Goal: Use online tool/utility: Utilize a website feature to perform a specific function

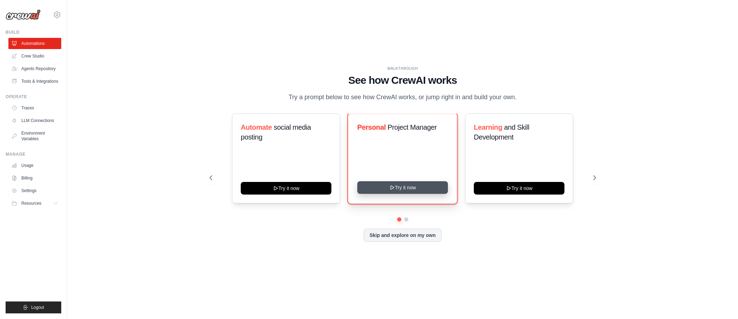
click at [392, 190] on icon at bounding box center [392, 187] width 6 height 6
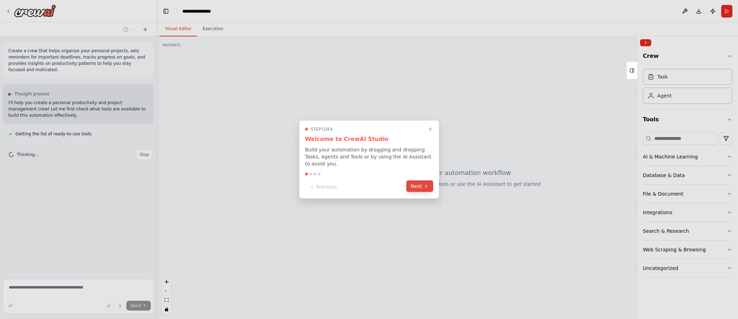
click at [419, 183] on button "Next" at bounding box center [419, 186] width 27 height 12
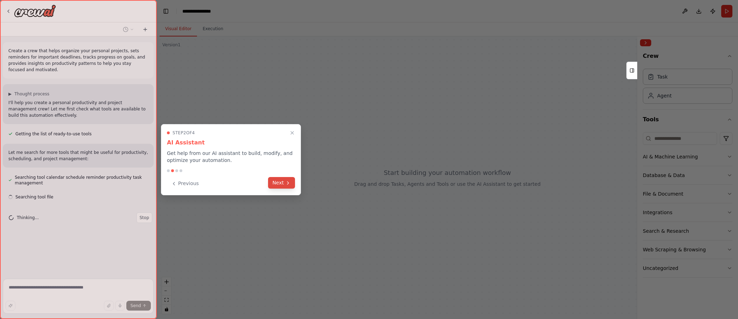
click at [285, 185] on button "Next" at bounding box center [281, 183] width 27 height 12
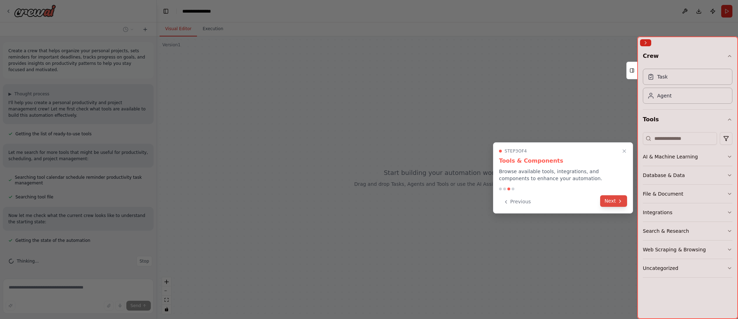
click at [608, 198] on button "Next" at bounding box center [613, 201] width 27 height 12
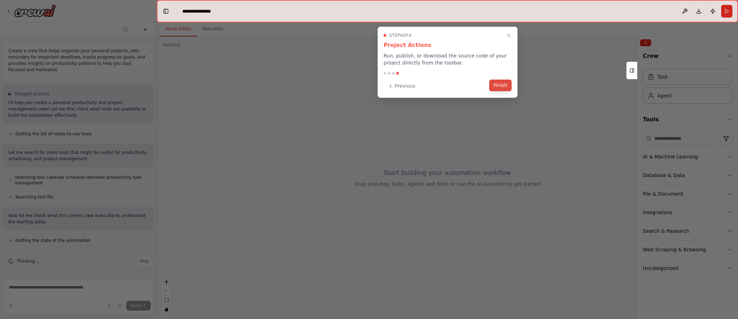
click at [497, 83] on button "Finish" at bounding box center [500, 85] width 22 height 12
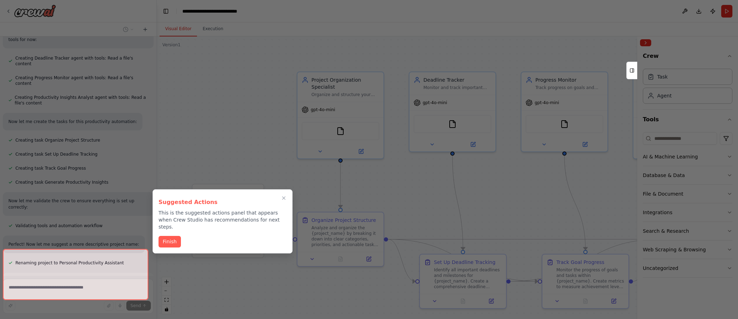
scroll to position [344, 0]
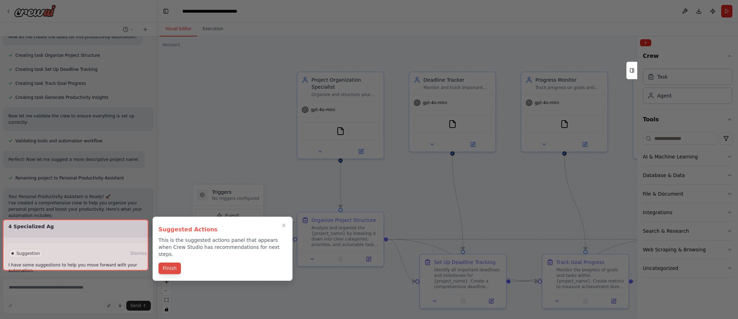
click at [169, 263] on button "Finish" at bounding box center [170, 268] width 22 height 12
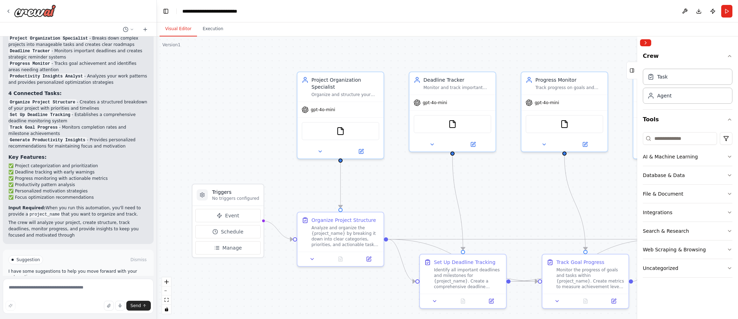
scroll to position [575, 0]
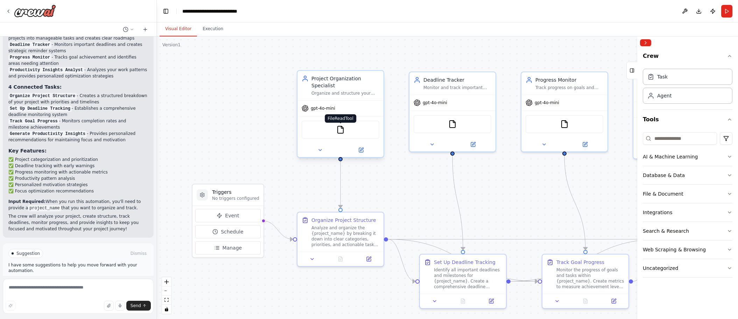
click at [339, 125] on img at bounding box center [340, 129] width 8 height 8
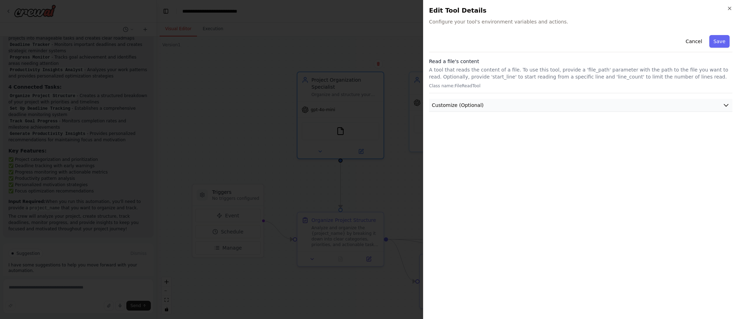
click at [724, 107] on icon "button" at bounding box center [726, 105] width 7 height 7
click at [691, 39] on button "Cancel" at bounding box center [694, 41] width 25 height 13
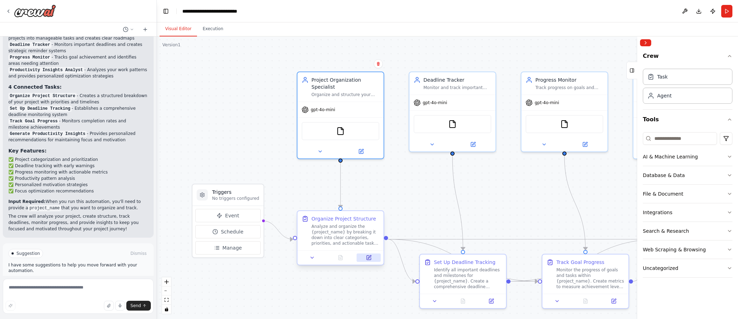
click at [365, 256] on button at bounding box center [369, 257] width 24 height 8
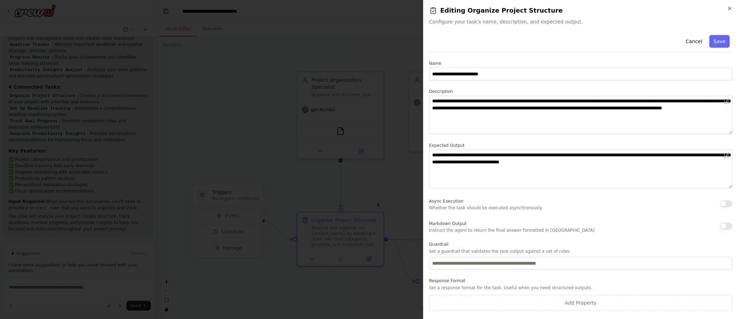
click at [726, 225] on button "button" at bounding box center [726, 225] width 13 height 7
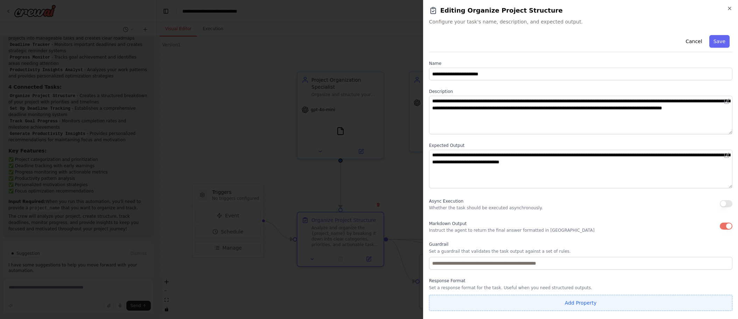
click at [567, 302] on button "Add Property" at bounding box center [581, 302] width 304 height 16
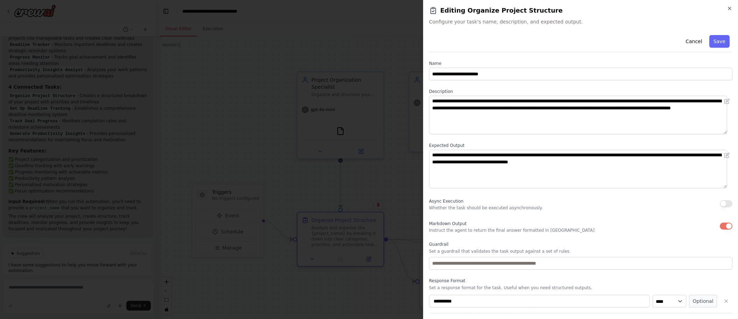
scroll to position [16, 0]
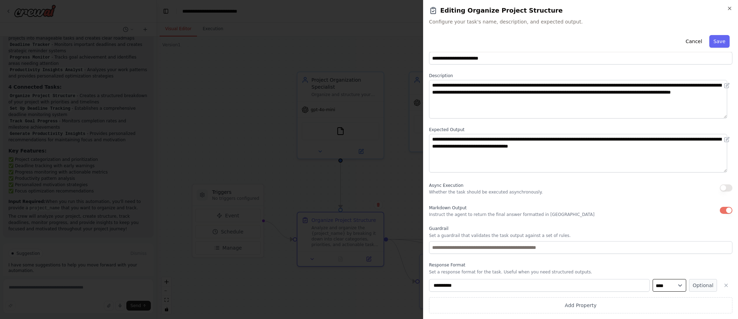
click at [661, 287] on select "**** ******* ******* **** ******" at bounding box center [670, 285] width 34 height 13
click at [725, 284] on icon "button" at bounding box center [726, 285] width 3 height 3
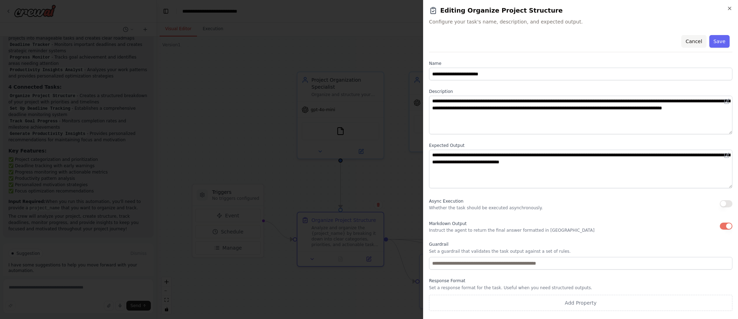
click at [696, 39] on button "Cancel" at bounding box center [694, 41] width 25 height 13
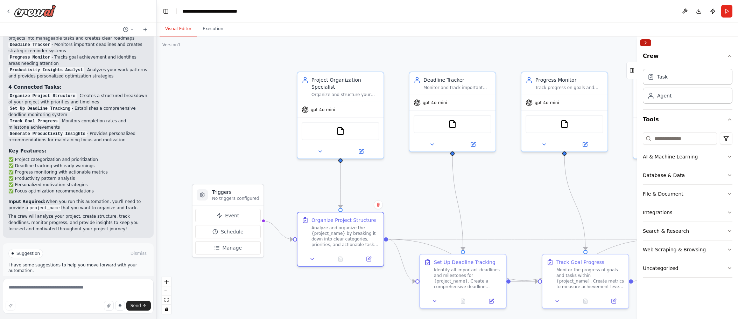
click at [646, 42] on button "Collapse right sidebar" at bounding box center [645, 42] width 11 height 7
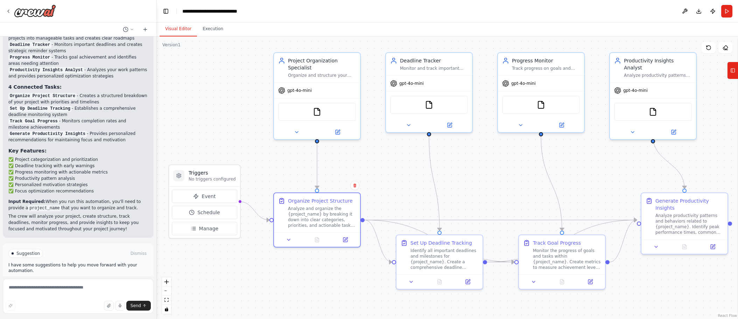
drag, startPoint x: 544, startPoint y: 214, endPoint x: 521, endPoint y: 195, distance: 30.3
click at [521, 195] on div ".deletable-edge-delete-btn { width: 20px; height: 20px; border: 0px solid #ffff…" at bounding box center [447, 177] width 581 height 282
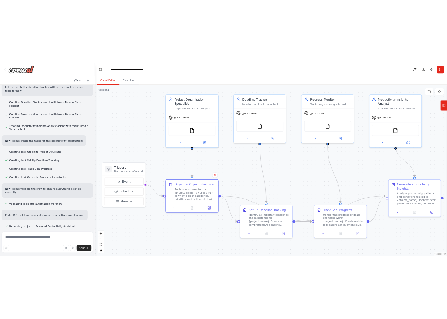
scroll to position [374, 0]
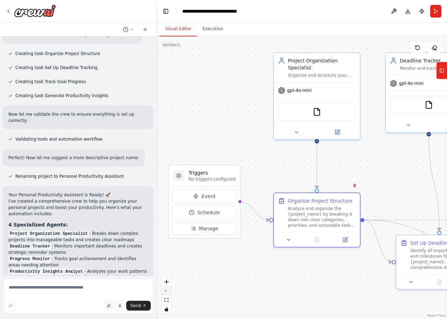
click at [168, 291] on button "zoom out" at bounding box center [166, 290] width 9 height 9
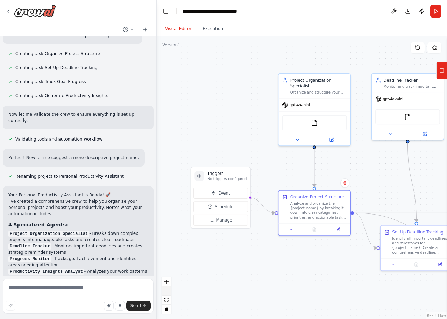
click at [168, 291] on button "zoom out" at bounding box center [166, 290] width 9 height 9
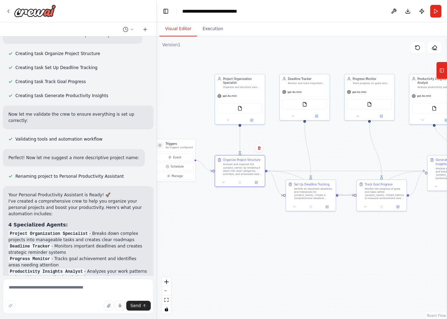
drag, startPoint x: 271, startPoint y: 266, endPoint x: 217, endPoint y: 246, distance: 57.9
click at [217, 246] on div ".deletable-edge-delete-btn { width: 20px; height: 20px; border: 0px solid #ffff…" at bounding box center [302, 177] width 291 height 282
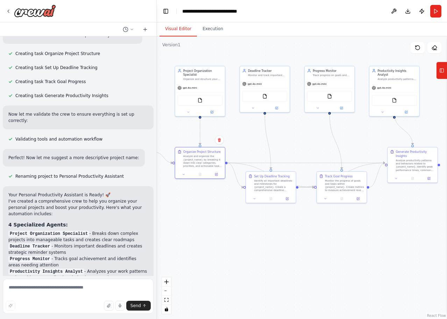
drag, startPoint x: 313, startPoint y: 247, endPoint x: 315, endPoint y: 254, distance: 6.6
click at [315, 254] on div ".deletable-edge-delete-btn { width: 20px; height: 20px; border: 0px solid #ffff…" at bounding box center [302, 177] width 291 height 282
click at [429, 176] on icon at bounding box center [429, 177] width 2 height 2
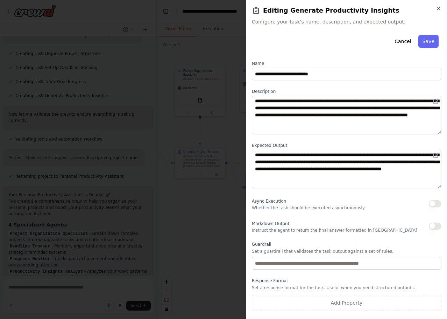
click at [337, 21] on span "Configure your task's name, description, and expected output." at bounding box center [347, 21] width 190 height 7
click at [325, 20] on span "Configure your task's name, description, and expected output." at bounding box center [347, 21] width 190 height 7
click at [286, 18] on div "Editing Generate Productivity Insights Configure your task's name, description,…" at bounding box center [347, 16] width 190 height 20
click at [281, 22] on span "Configure your task's name, description, and expected output." at bounding box center [347, 21] width 190 height 7
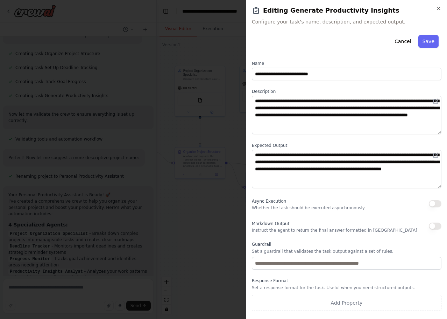
click at [293, 24] on span "Configure your task's name, description, and expected output." at bounding box center [347, 21] width 190 height 7
click at [295, 23] on span "Configure your task's name, description, and expected output." at bounding box center [347, 21] width 190 height 7
click at [403, 43] on button "Cancel" at bounding box center [403, 41] width 25 height 13
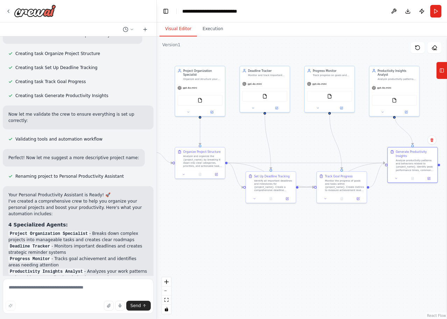
click at [155, 178] on div at bounding box center [155, 159] width 3 height 319
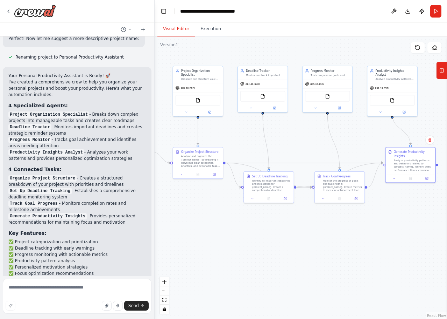
scroll to position [581, 0]
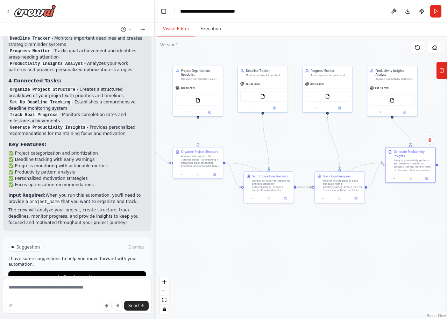
click at [27, 244] on span "Suggestion" at bounding box center [27, 247] width 23 height 6
click at [64, 274] on span "Run Automation" at bounding box center [80, 277] width 34 height 6
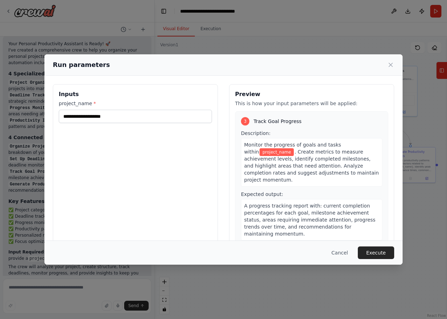
scroll to position [402, 0]
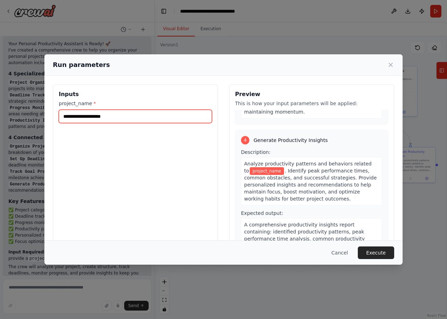
click at [80, 119] on input "project_name *" at bounding box center [135, 116] width 153 height 13
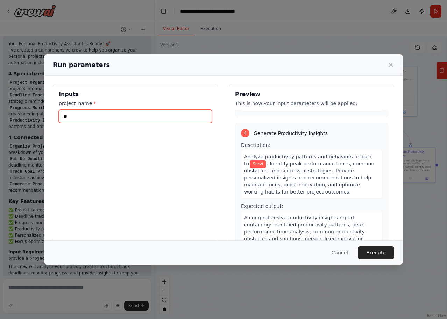
type input "*"
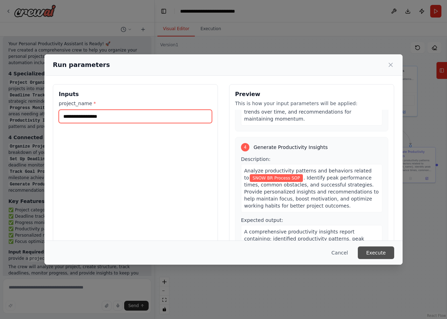
type input "**********"
click at [373, 250] on button "Execute" at bounding box center [376, 252] width 36 height 13
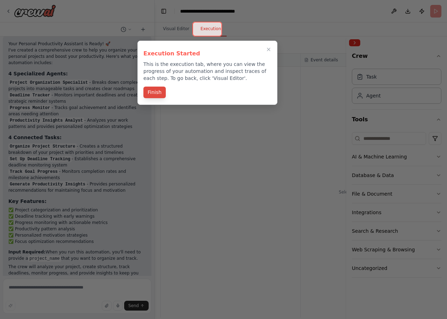
click at [153, 91] on button "Finish" at bounding box center [155, 92] width 22 height 12
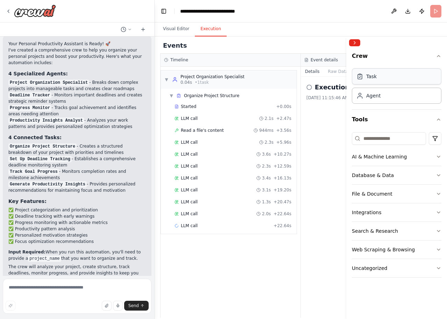
click at [390, 78] on div "Task" at bounding box center [397, 76] width 90 height 16
click at [378, 96] on div "Agent" at bounding box center [374, 95] width 14 height 7
click at [190, 262] on span "LLM call" at bounding box center [189, 261] width 17 height 6
click at [190, 224] on span "LLM call" at bounding box center [189, 226] width 17 height 6
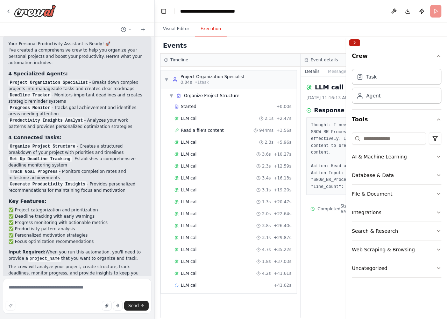
click at [355, 43] on button "Collapse right sidebar" at bounding box center [354, 42] width 11 height 7
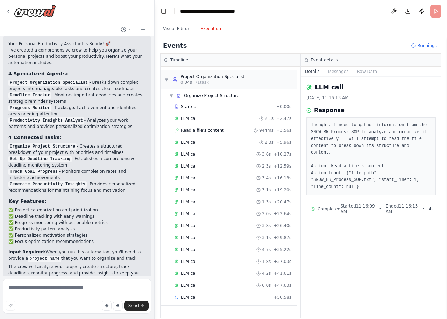
click at [438, 12] on header "**********" at bounding box center [301, 11] width 293 height 22
click at [428, 46] on span "Running..." at bounding box center [428, 46] width 21 height 6
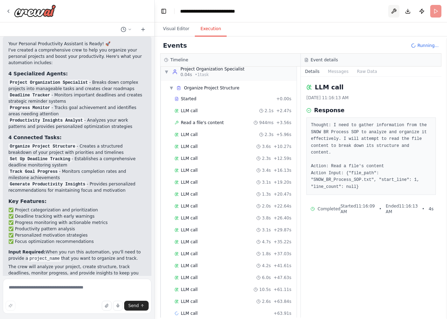
click at [395, 10] on button at bounding box center [394, 11] width 11 height 13
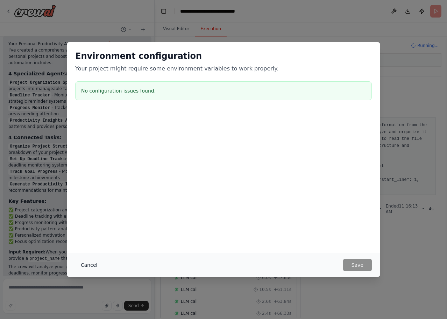
click at [89, 262] on button "Cancel" at bounding box center [89, 264] width 28 height 13
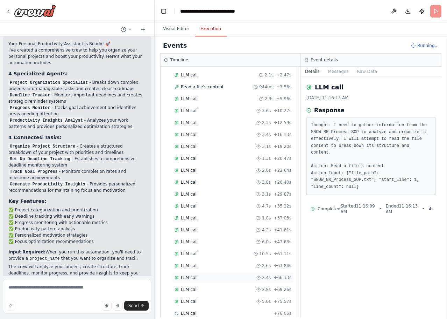
scroll to position [55, 0]
click at [186, 299] on span "LLM call" at bounding box center [189, 301] width 17 height 6
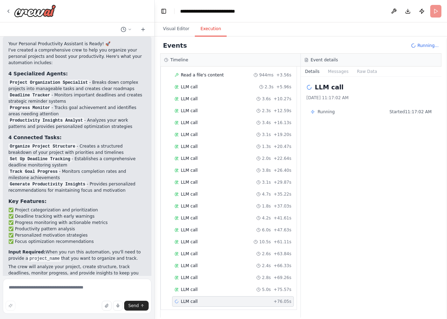
click at [186, 299] on span "LLM call" at bounding box center [189, 301] width 17 height 6
click at [434, 14] on header "**********" at bounding box center [301, 11] width 293 height 22
click at [421, 9] on button "Publish" at bounding box center [422, 11] width 11 height 13
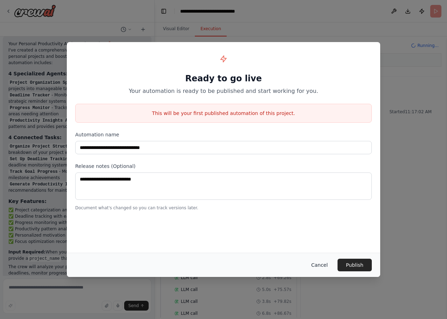
click at [323, 263] on button "Cancel" at bounding box center [320, 264] width 28 height 13
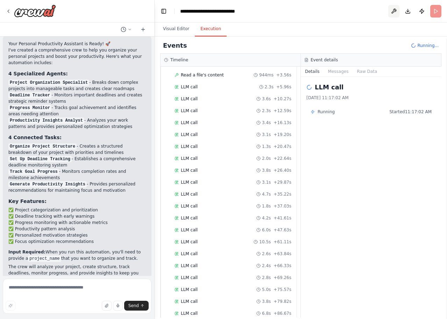
click at [393, 10] on button at bounding box center [394, 11] width 11 height 13
click at [209, 29] on button "Execution" at bounding box center [211, 29] width 32 height 15
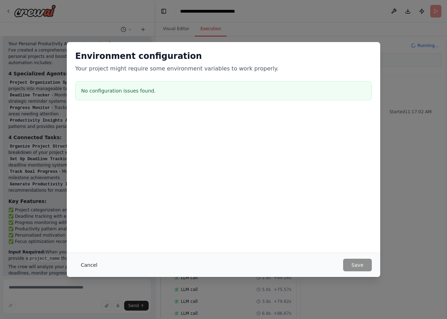
click at [83, 267] on button "Cancel" at bounding box center [89, 264] width 28 height 13
